Goal: Task Accomplishment & Management: Manage account settings

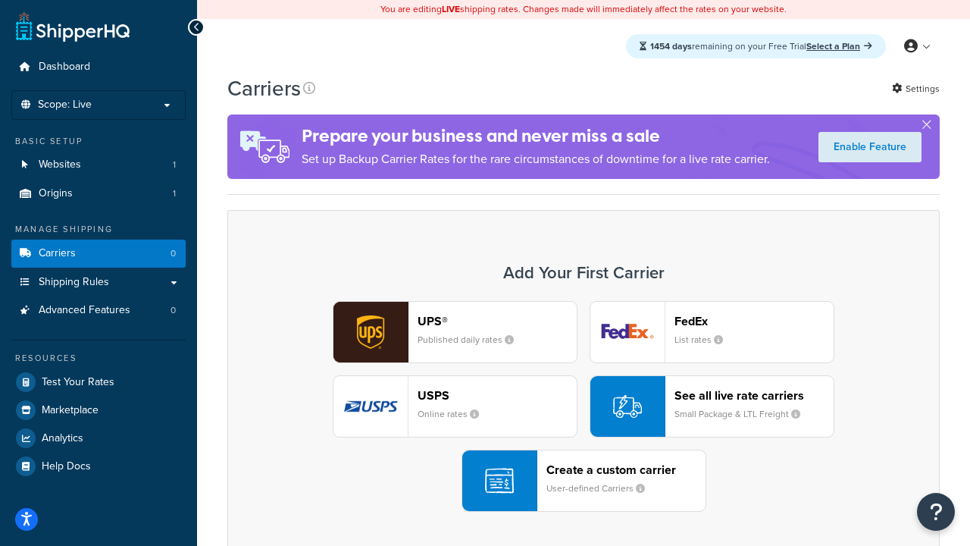
click at [584, 406] on div "UPS® Published daily rates FedEx List rates USPS Online rates See all live rate…" at bounding box center [583, 406] width 681 height 211
click at [754, 321] on header "FedEx" at bounding box center [754, 321] width 159 height 14
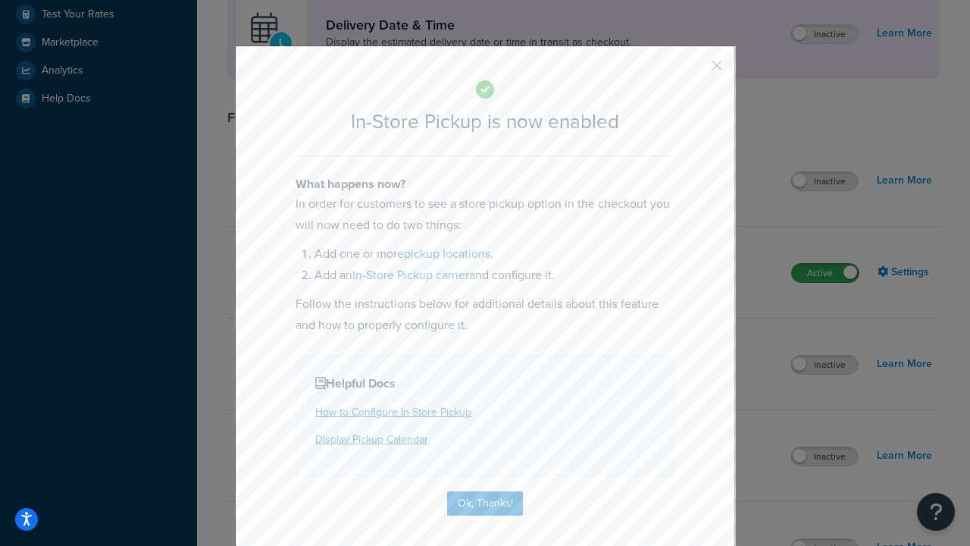
scroll to position [425, 0]
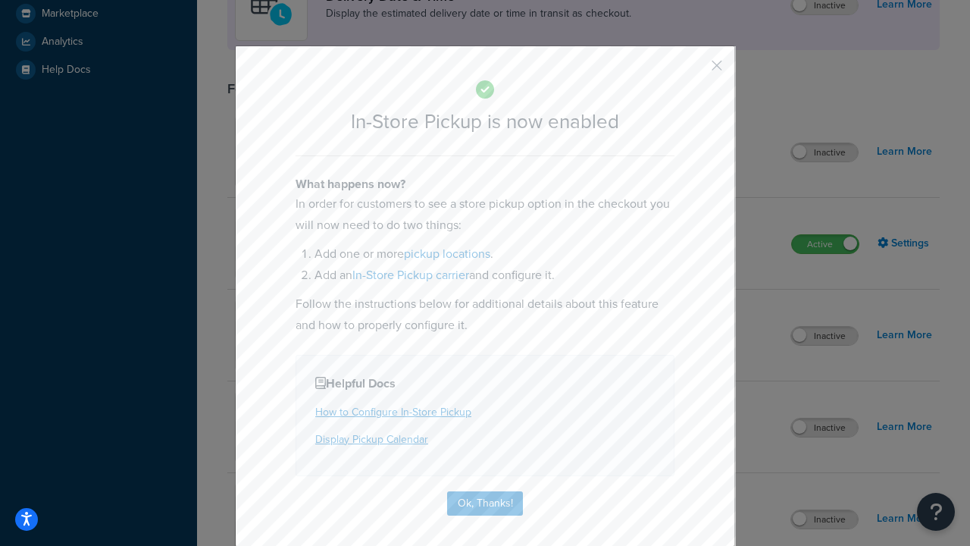
click at [695, 71] on button "button" at bounding box center [695, 71] width 4 height 4
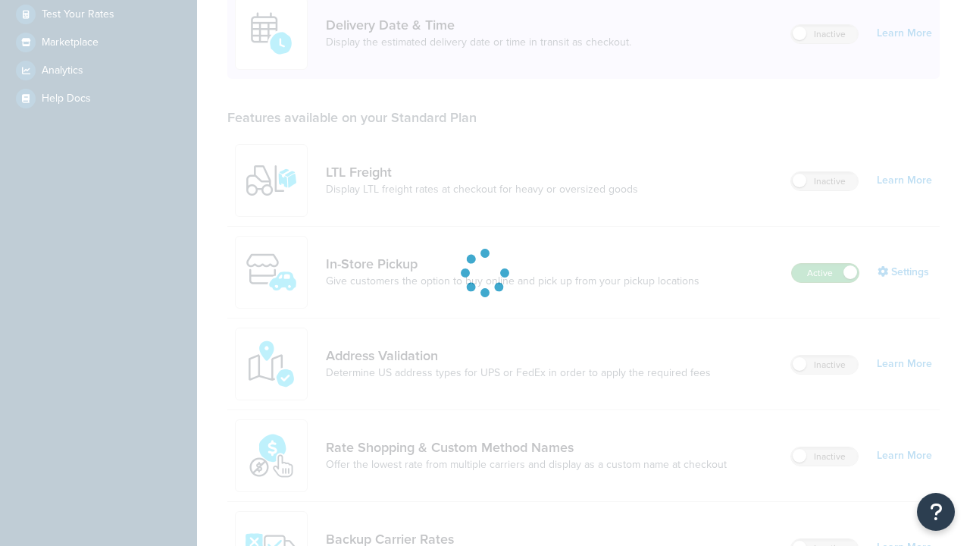
click at [826, 264] on label "Active" at bounding box center [825, 273] width 67 height 18
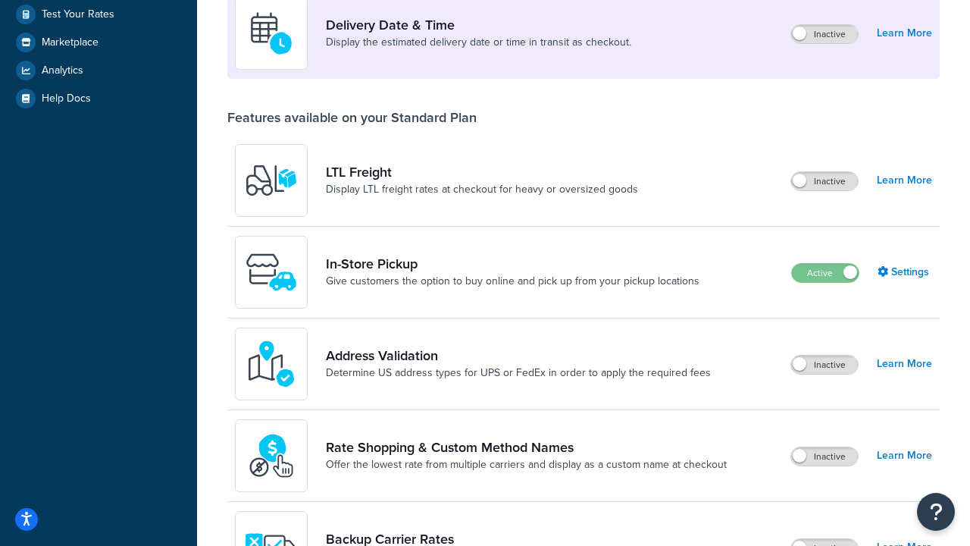
scroll to position [660, 0]
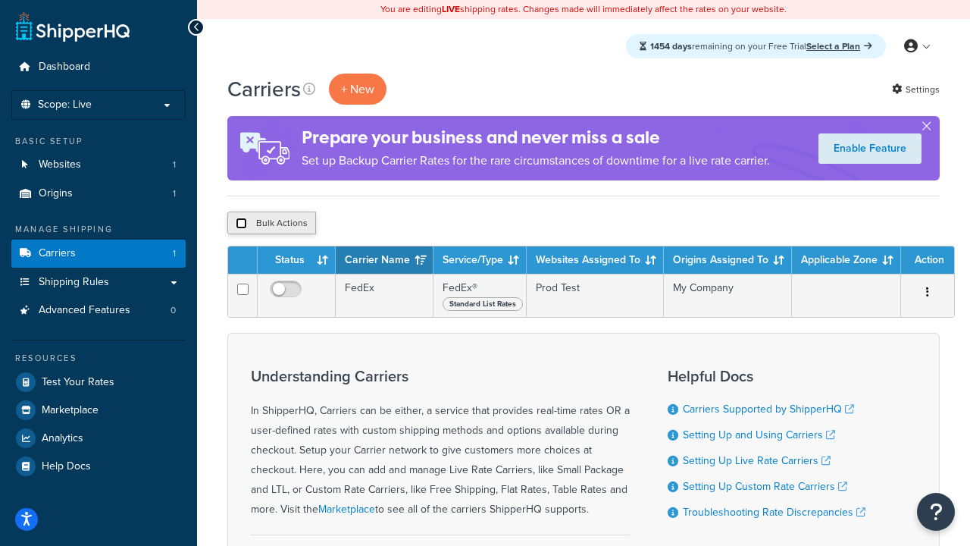
click at [241, 224] on input "checkbox" at bounding box center [241, 223] width 11 height 11
checkbox input "true"
click at [408, 224] on button "Delete" at bounding box center [404, 223] width 52 height 23
